Goal: Task Accomplishment & Management: Complete application form

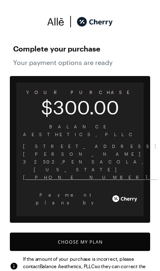
scroll to position [5, 0]
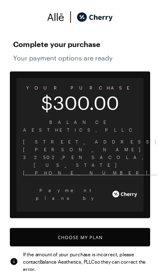
click at [58, 228] on button "Choose My Plan" at bounding box center [80, 237] width 140 height 18
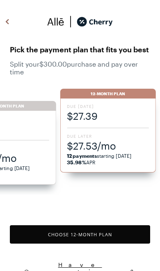
click at [36, 237] on button "Choose 12 -Month Plan" at bounding box center [80, 235] width 140 height 18
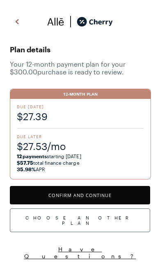
click at [37, 203] on button "Confirm and Continue" at bounding box center [80, 195] width 140 height 18
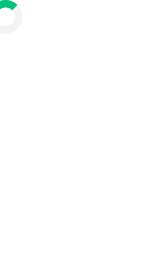
scroll to position [40, 0]
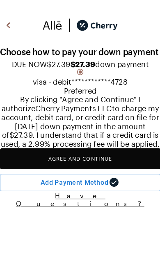
scroll to position [7, 0]
click at [98, 148] on button "Agree and Continue" at bounding box center [80, 139] width 140 height 18
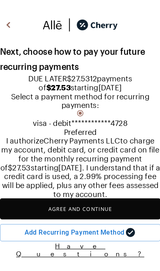
scroll to position [63, 0]
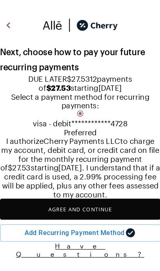
click at [113, 192] on button "Agree and Continue" at bounding box center [80, 183] width 140 height 18
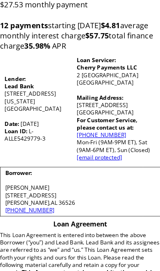
scroll to position [119, 0]
